Goal: Information Seeking & Learning: Learn about a topic

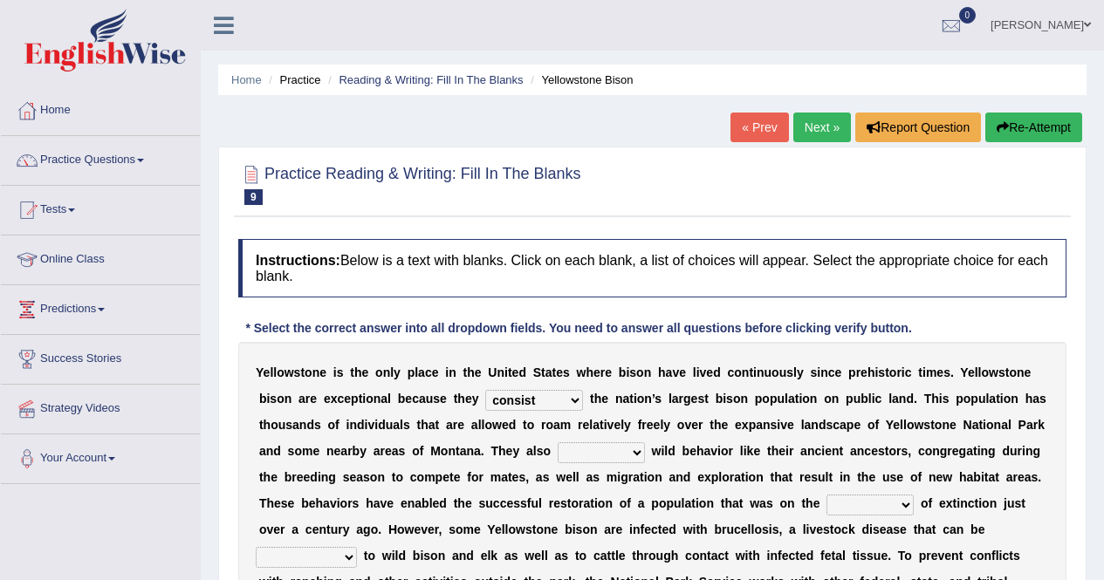
select select "consist"
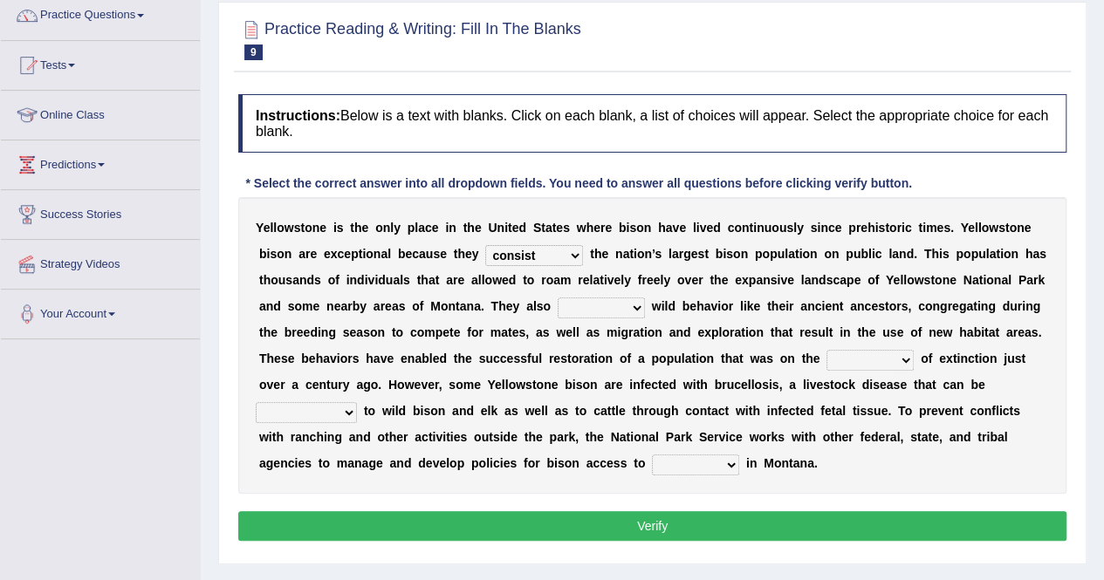
click at [590, 529] on button "Verify" at bounding box center [652, 526] width 828 height 30
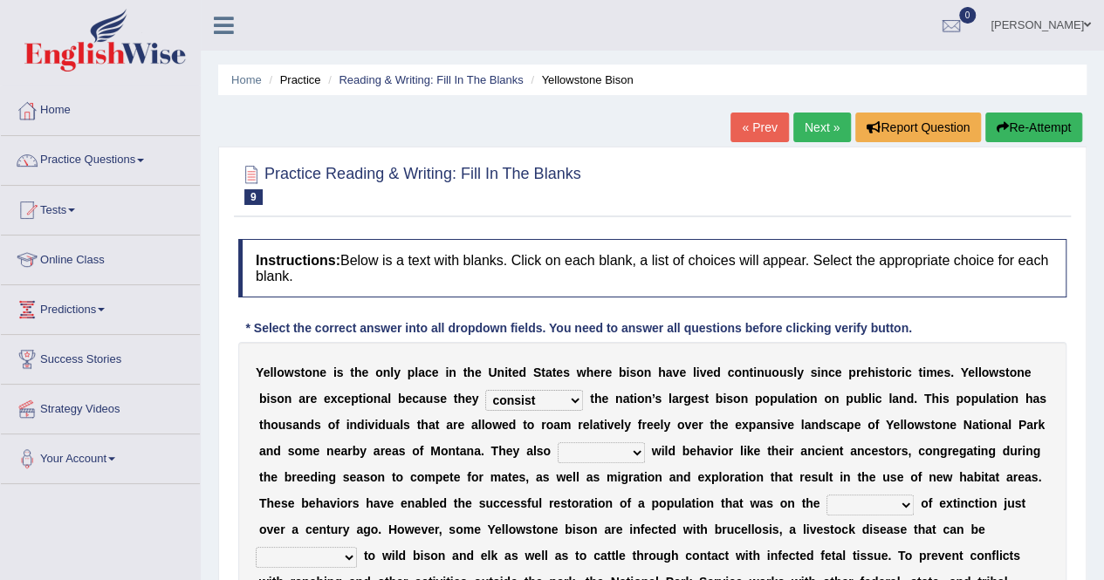
click at [824, 135] on link "Next »" at bounding box center [822, 128] width 58 height 30
click at [817, 128] on link "Next »" at bounding box center [822, 128] width 58 height 30
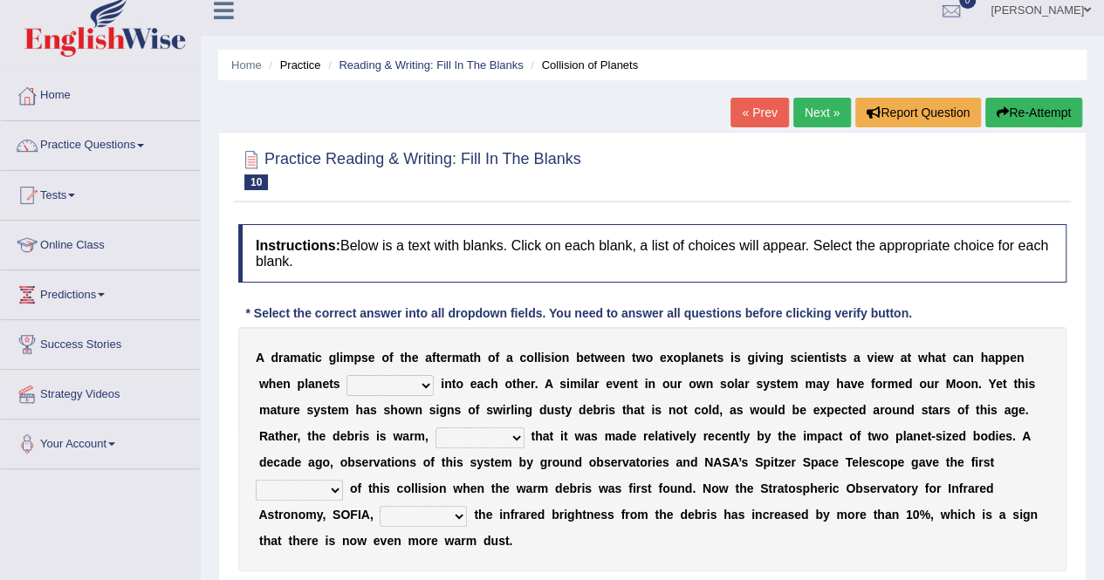
scroll to position [115, 0]
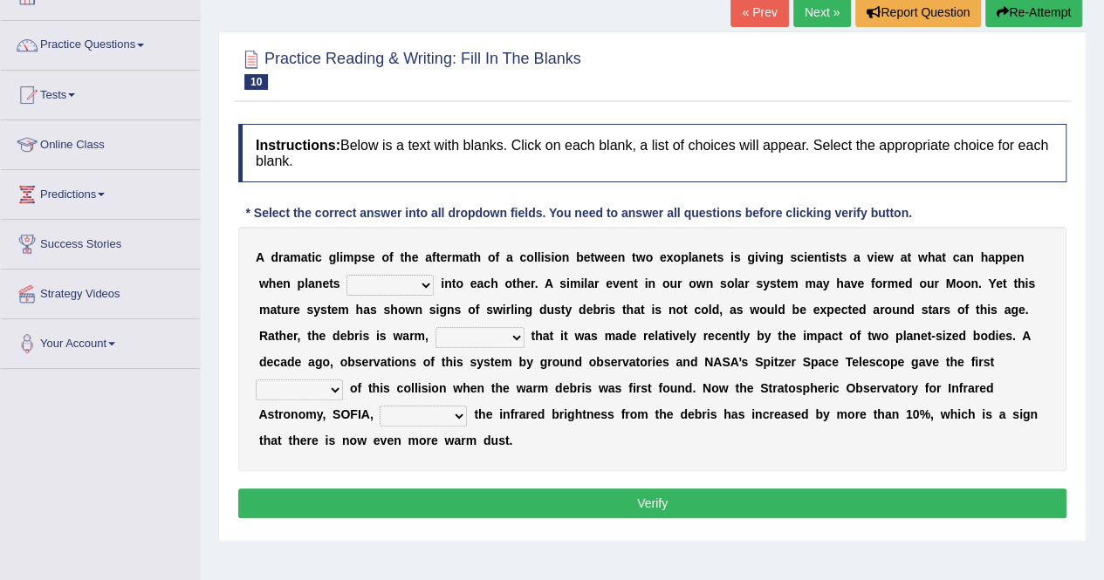
click at [72, 467] on div "Toggle navigation Home Practice Questions Speaking Practice Read Aloud Repeat S…" at bounding box center [552, 338] width 1104 height 907
click at [417, 285] on select "crash explore roam implode" at bounding box center [389, 285] width 87 height 21
select select "crash"
click at [346, 275] on select "crash explore roam implode" at bounding box center [389, 285] width 87 height 21
click at [431, 282] on select "crash explore roam implode" at bounding box center [389, 285] width 87 height 21
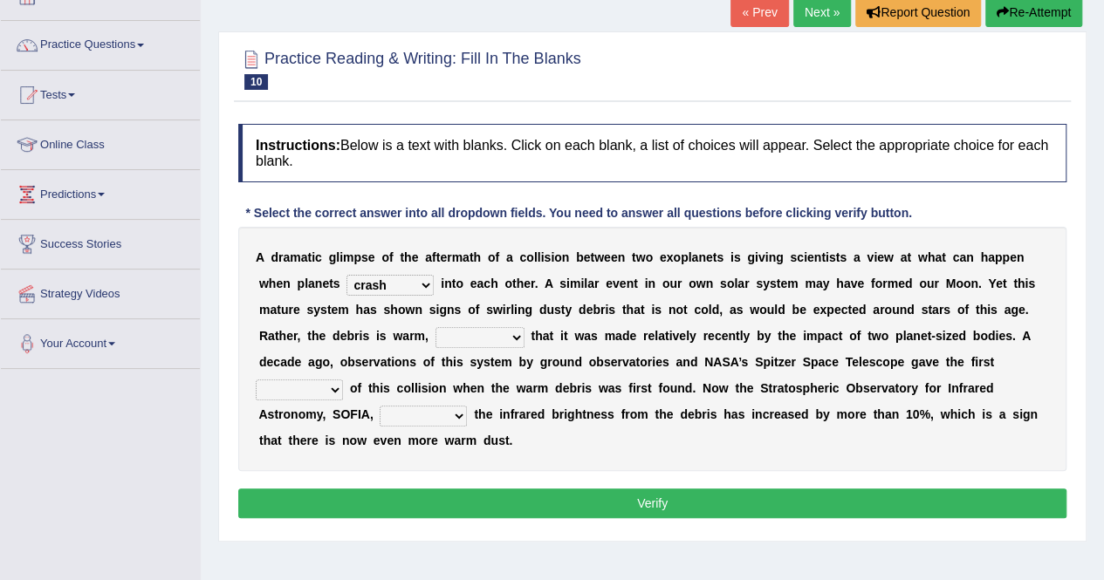
click at [418, 282] on select "crash explore roam implode" at bounding box center [389, 285] width 87 height 21
click at [346, 275] on select "crash explore roam implode" at bounding box center [389, 285] width 87 height 21
click at [518, 338] on select "reinforcing sentencing forging conducing" at bounding box center [479, 337] width 89 height 21
click at [435, 327] on select "reinforcing sentencing forging conducing" at bounding box center [479, 337] width 89 height 21
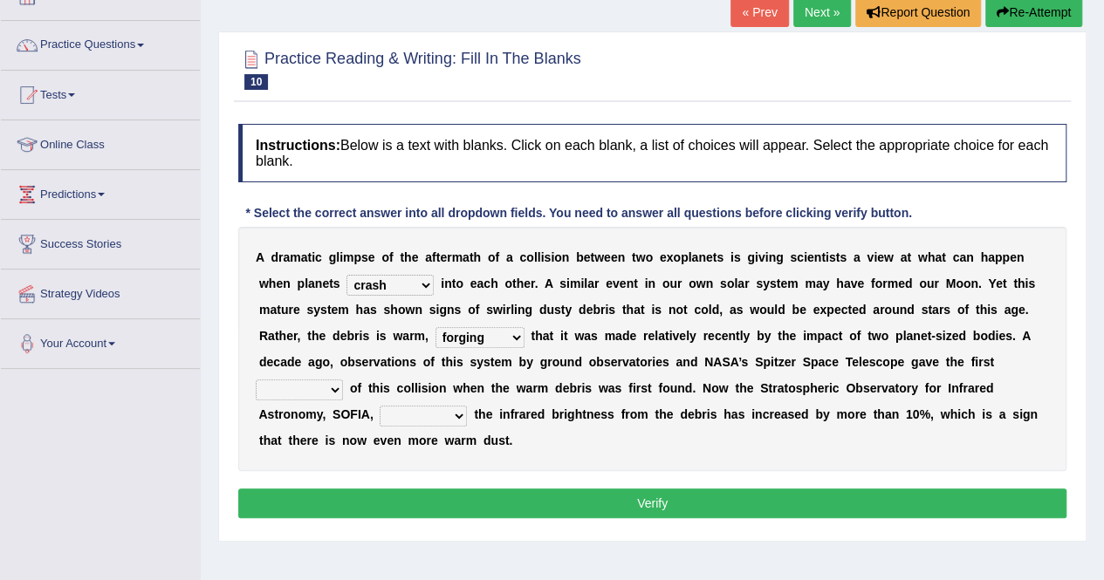
click at [497, 327] on select "reinforcing sentencing forging conducing" at bounding box center [479, 337] width 89 height 21
select select "conducing"
click at [435, 327] on select "reinforcing sentencing forging conducing" at bounding box center [479, 337] width 89 height 21
click at [524, 336] on b at bounding box center [527, 336] width 7 height 14
click at [520, 336] on select "reinforcing sentencing forging conducing" at bounding box center [479, 337] width 89 height 21
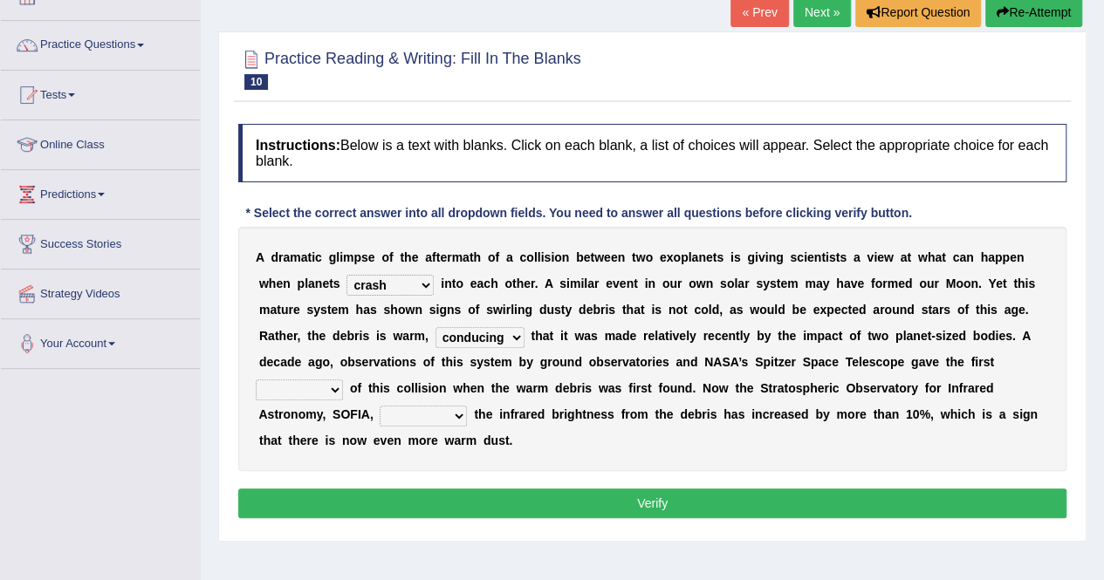
click at [301, 574] on div "Home Practice Reading & Writing: Fill In The Blanks Collision of Planets « Prev…" at bounding box center [652, 321] width 903 height 872
click at [456, 421] on select "concealed revealed repealed unsealed" at bounding box center [422, 416] width 87 height 21
select select "revealed"
click at [379, 406] on select "concealed revealed repealed unsealed" at bounding box center [422, 416] width 87 height 21
click at [336, 390] on select "pints faints hints taints" at bounding box center [299, 389] width 87 height 21
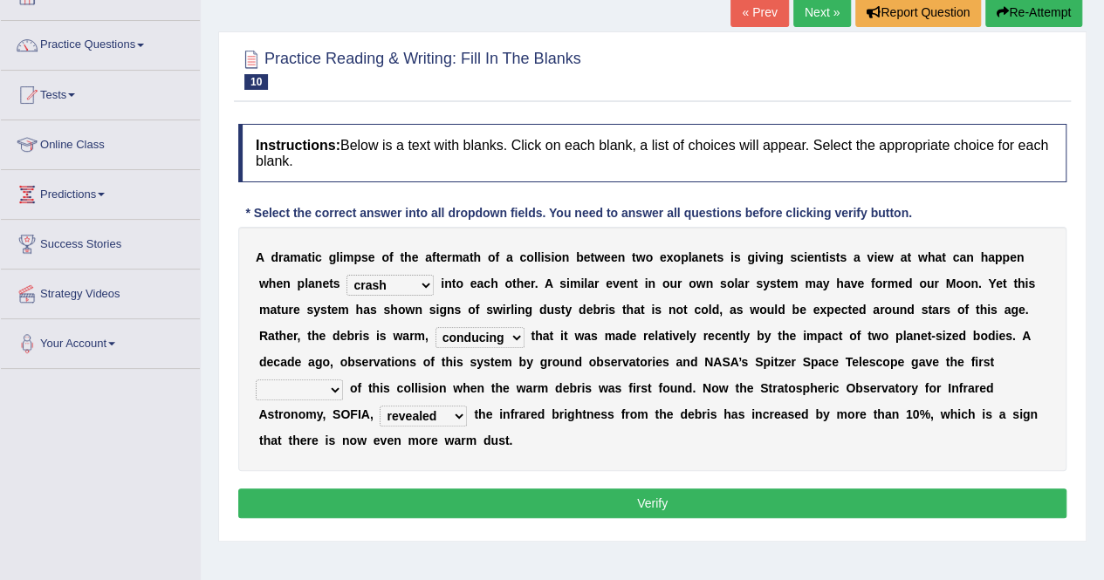
select select "faints"
click at [256, 379] on select "pints faints hints taints" at bounding box center [299, 389] width 87 height 21
click at [326, 393] on select "pints faints hints taints" at bounding box center [299, 389] width 87 height 21
click at [389, 489] on button "Verify" at bounding box center [652, 504] width 828 height 30
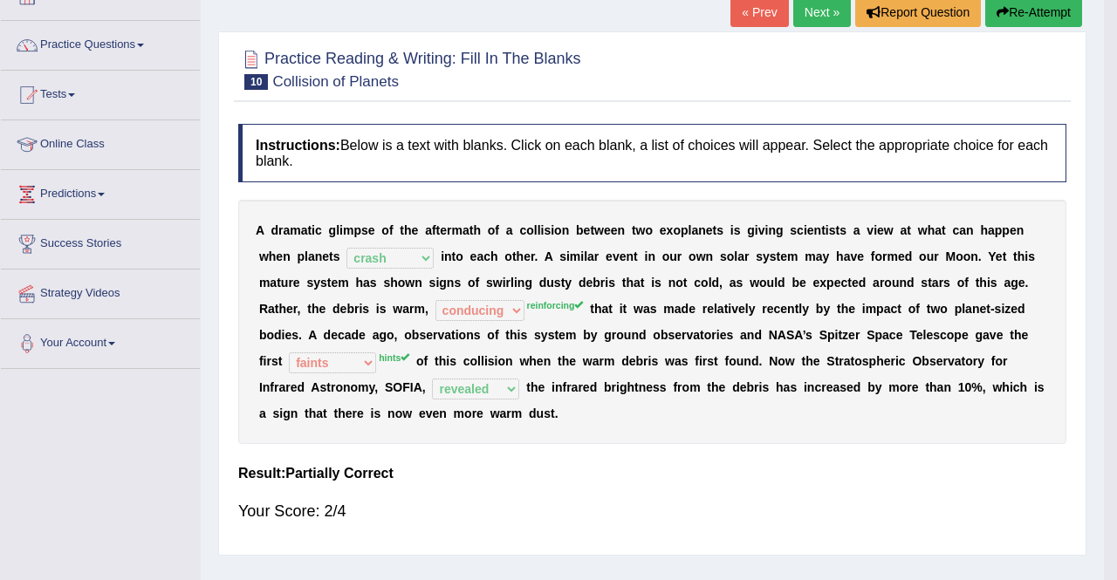
click at [389, 465] on body "Toggle navigation Home Practice Questions Speaking Practice Read Aloud Repeat S…" at bounding box center [558, 175] width 1117 height 580
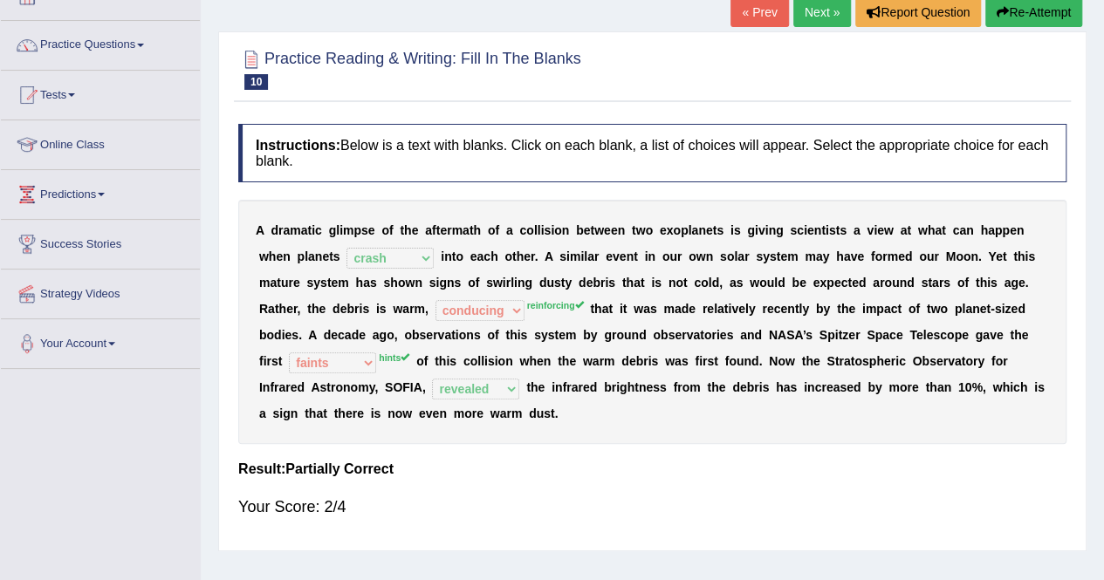
click at [801, 4] on link "Next »" at bounding box center [822, 12] width 58 height 30
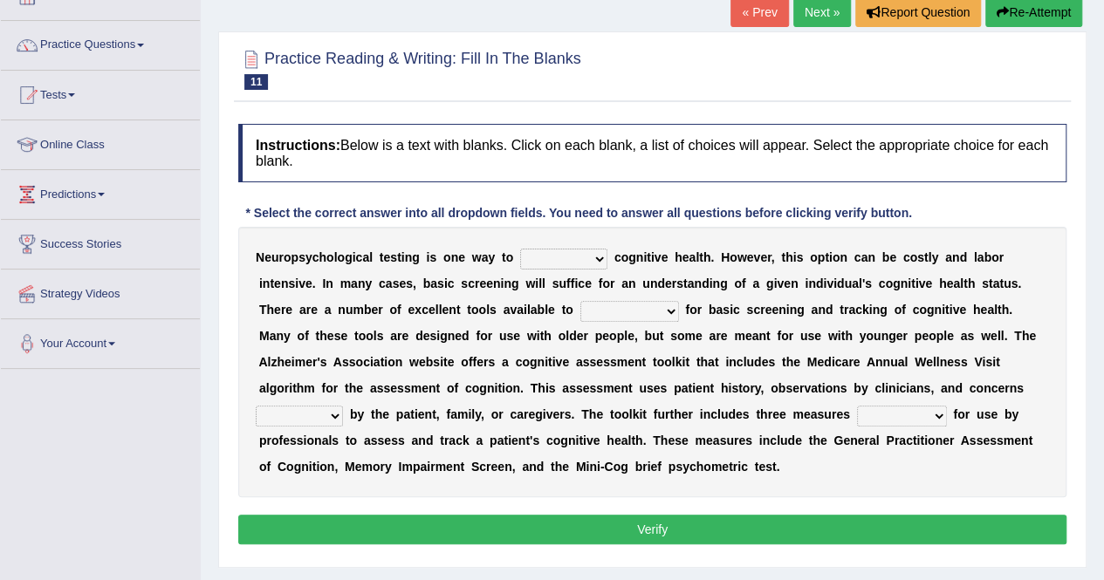
scroll to position [118, 0]
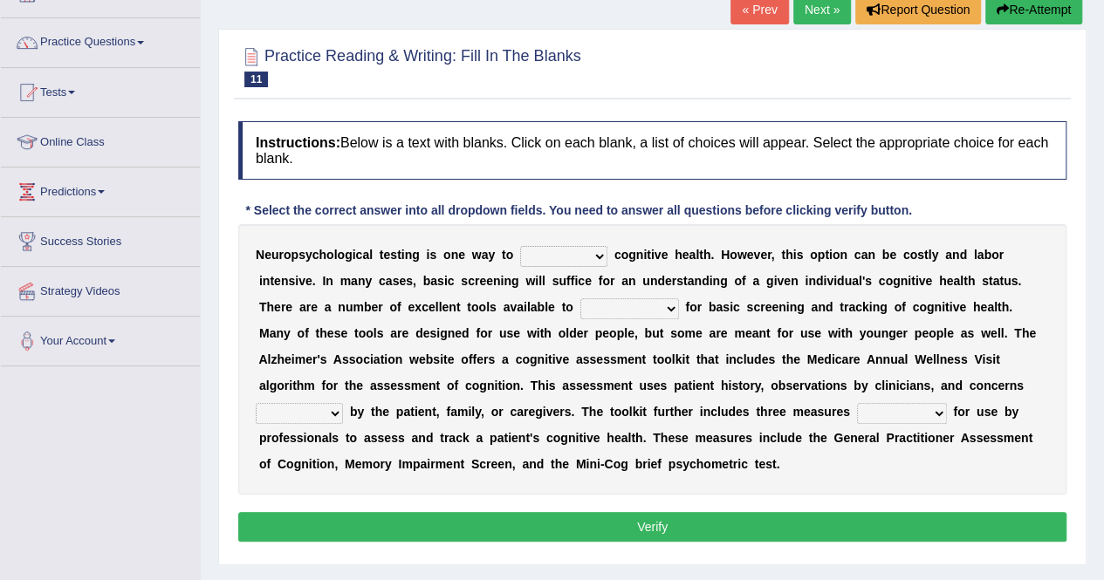
click at [590, 258] on select "obsess assess possess access" at bounding box center [563, 256] width 87 height 21
select select "access"
click at [520, 246] on select "obsess assess possess access" at bounding box center [563, 256] width 87 height 21
click at [659, 315] on select "stationers practitioners petitioners questioners" at bounding box center [629, 308] width 99 height 21
select select "practitioners"
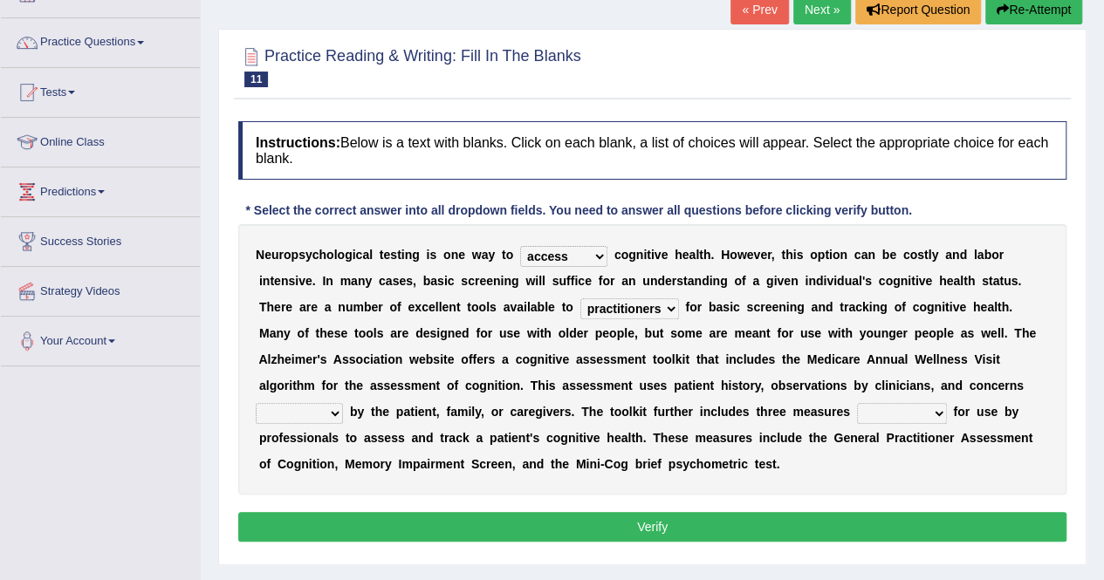
click at [580, 298] on select "stationers practitioners petitioners questioners" at bounding box center [629, 308] width 99 height 21
click at [820, 19] on link "Next »" at bounding box center [822, 10] width 58 height 30
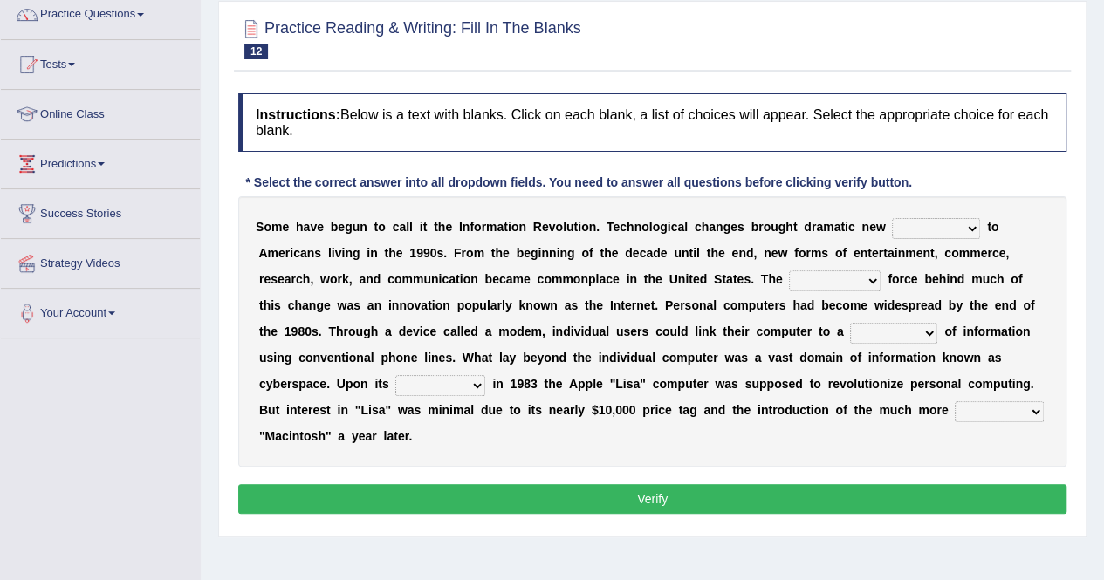
scroll to position [152, 0]
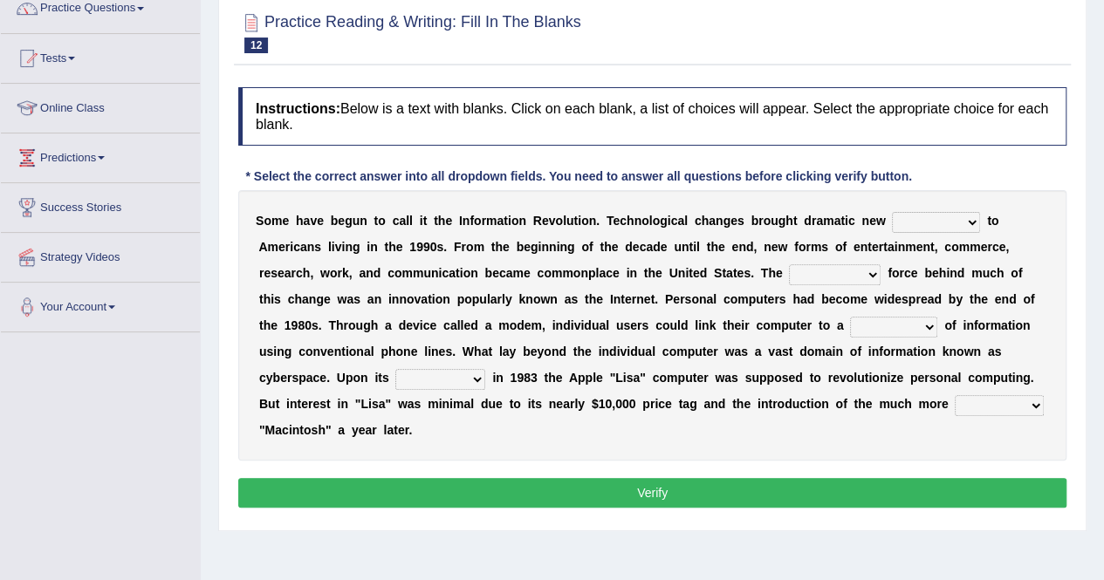
click at [967, 222] on select "challenges puzzles options confusion" at bounding box center [936, 222] width 88 height 21
click at [892, 212] on select "challenges puzzles options confusion" at bounding box center [936, 222] width 88 height 21
click at [987, 215] on b "t" at bounding box center [989, 221] width 4 height 14
click at [969, 226] on select "challenges puzzles options confusion" at bounding box center [936, 222] width 88 height 21
select select "options"
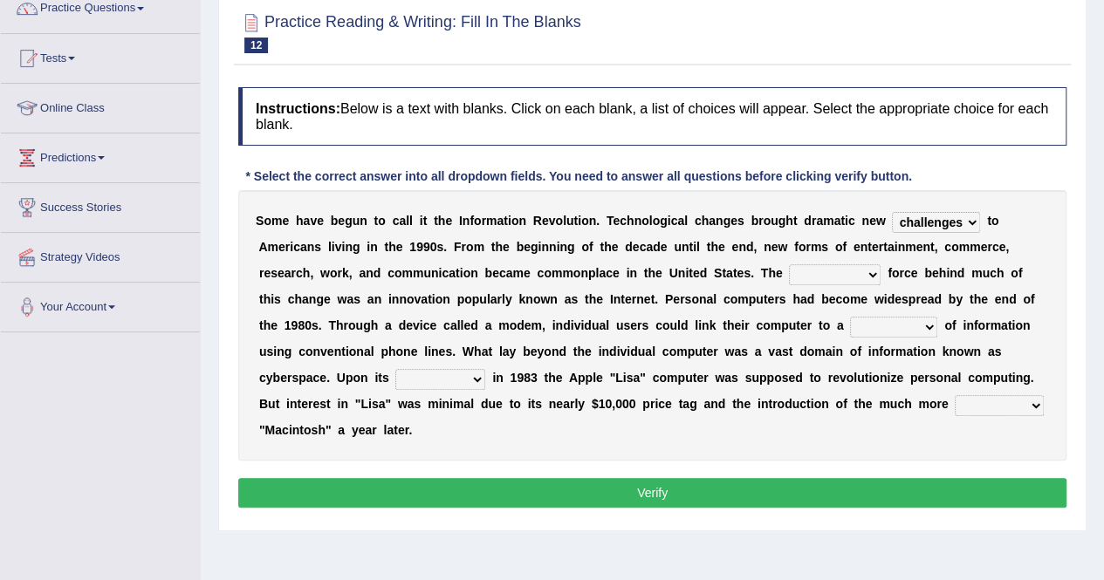
click at [892, 212] on select "challenges puzzles options confusion" at bounding box center [936, 222] width 88 height 21
click at [865, 270] on select "unremitting uninspiring driving insinuating" at bounding box center [835, 274] width 92 height 21
select select "driving"
click at [789, 264] on select "unremitting uninspiring driving insinuating" at bounding box center [835, 274] width 92 height 21
click at [920, 325] on select "magnitude bulk wealth volume" at bounding box center [893, 327] width 87 height 21
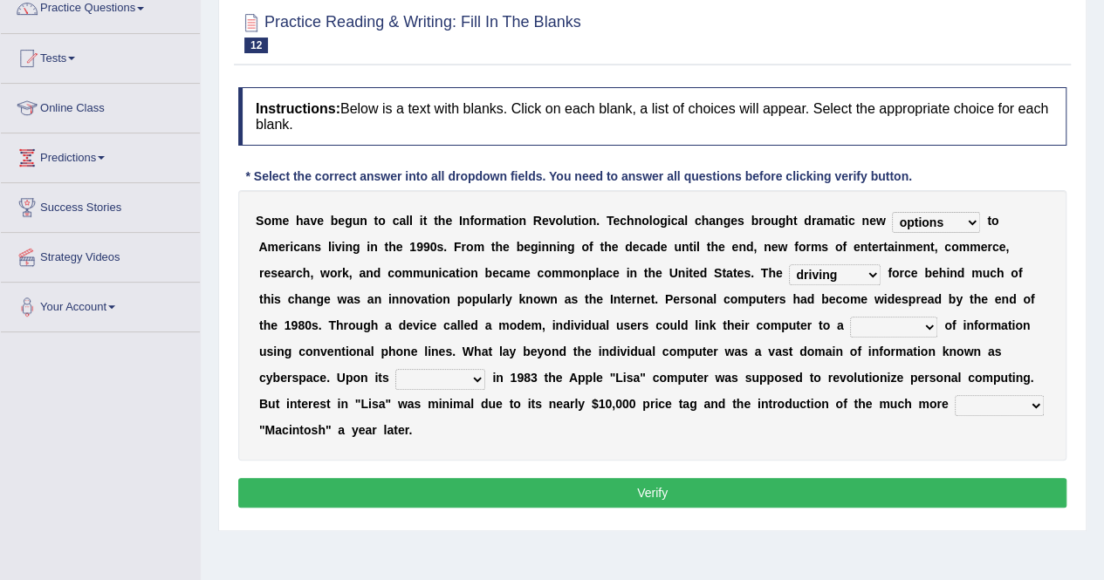
select select "magnitude"
click at [850, 317] on select "magnitude bulk wealth volume" at bounding box center [893, 327] width 87 height 21
click at [473, 374] on select "relief release publication emission" at bounding box center [440, 379] width 90 height 21
select select "publication"
click at [395, 369] on select "relief release publication emission" at bounding box center [440, 379] width 90 height 21
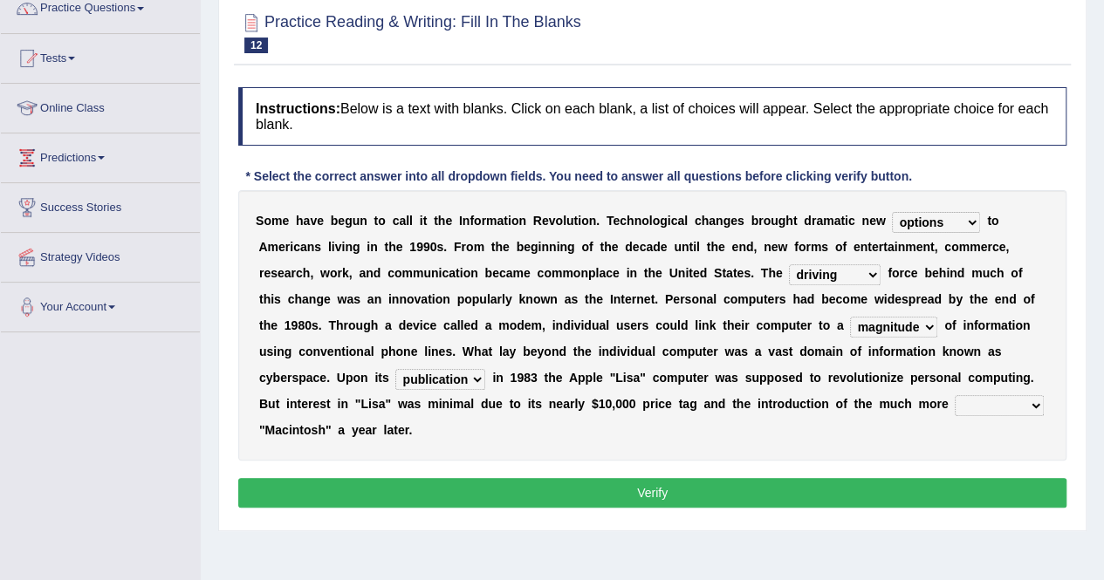
click at [1036, 398] on select "convenient affordable advanced formidable" at bounding box center [998, 405] width 89 height 21
select select "advanced"
click at [954, 395] on select "convenient affordable advanced formidable" at bounding box center [998, 405] width 89 height 21
click at [967, 489] on button "Verify" at bounding box center [652, 493] width 828 height 30
